Goal: Check status: Check status

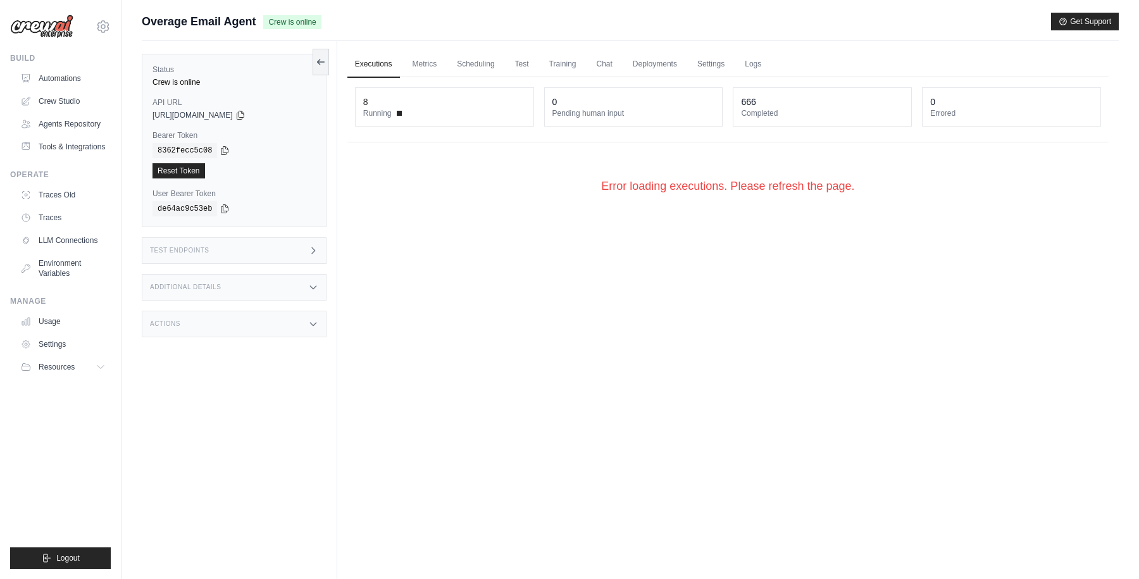
click at [364, 73] on link "Executions" at bounding box center [373, 64] width 53 height 27
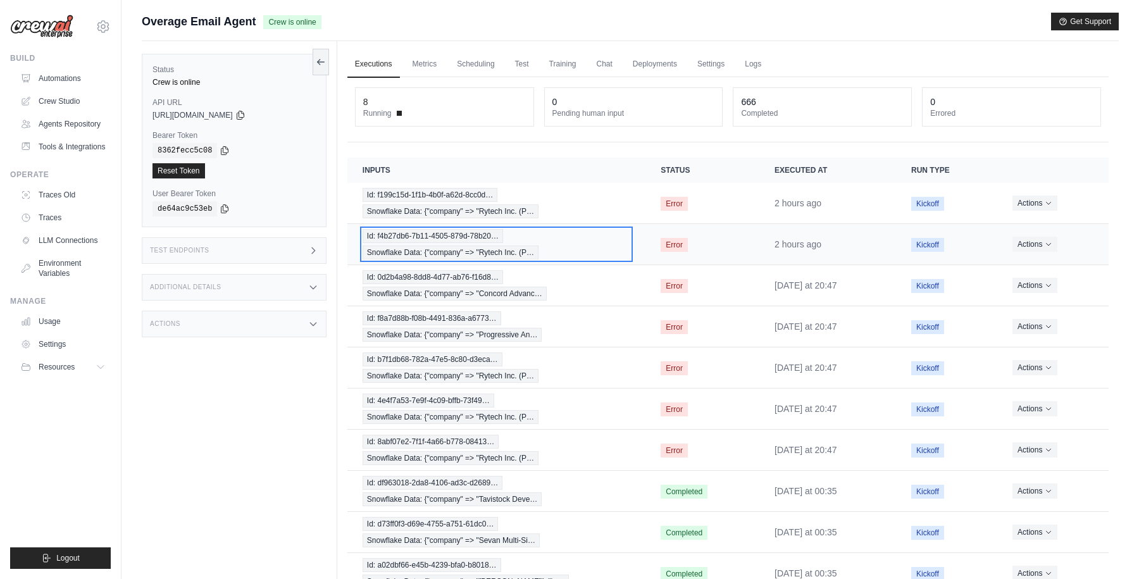
click at [590, 257] on div "Id: f4b27db6-7b11-4505-879d-78b20… Snowflake Data: {"company" => "Rytech Inc. (…" at bounding box center [497, 244] width 268 height 30
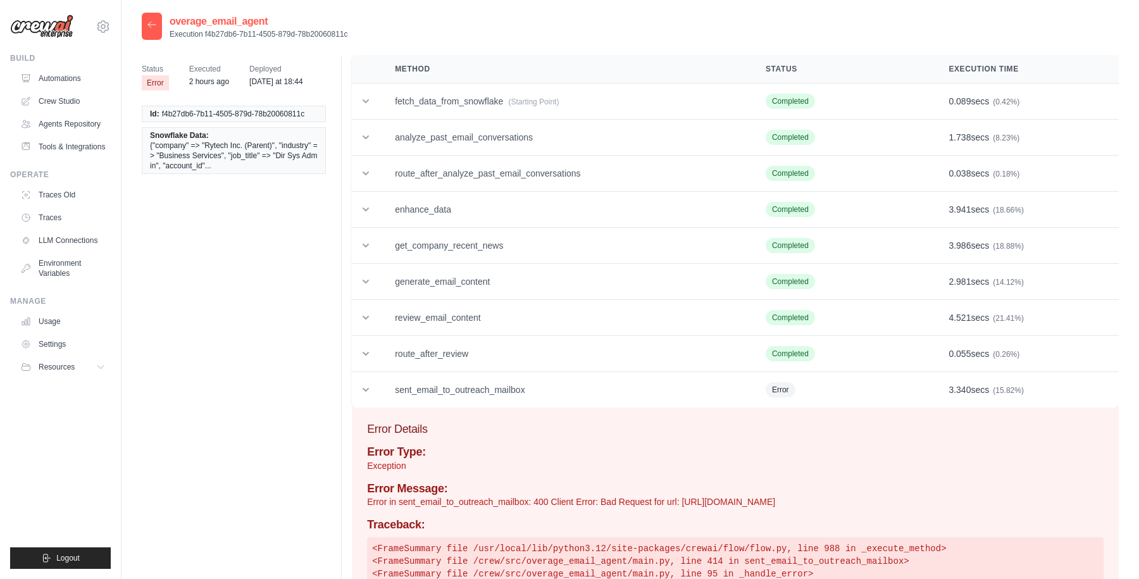
click at [150, 25] on icon at bounding box center [152, 25] width 10 height 10
